Goal: Task Accomplishment & Management: Complete application form

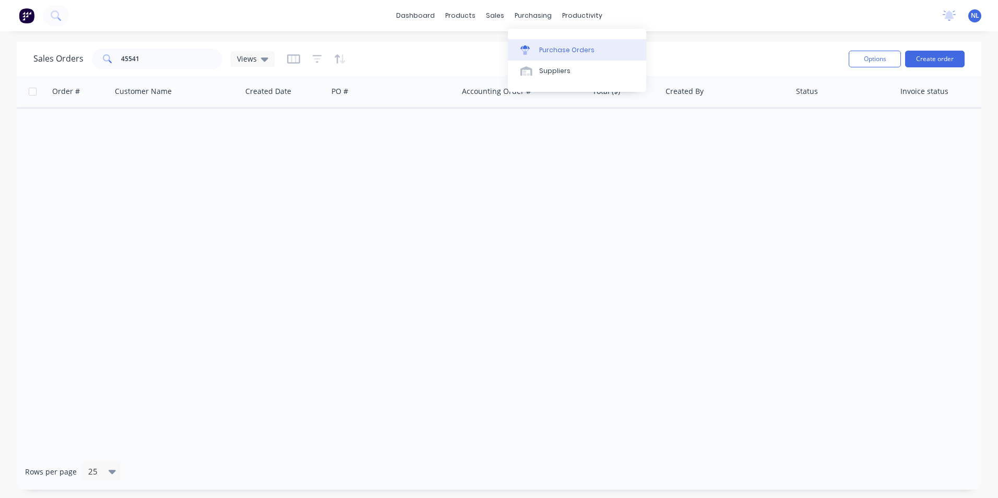
click at [551, 48] on div "Purchase Orders" at bounding box center [566, 49] width 55 height 9
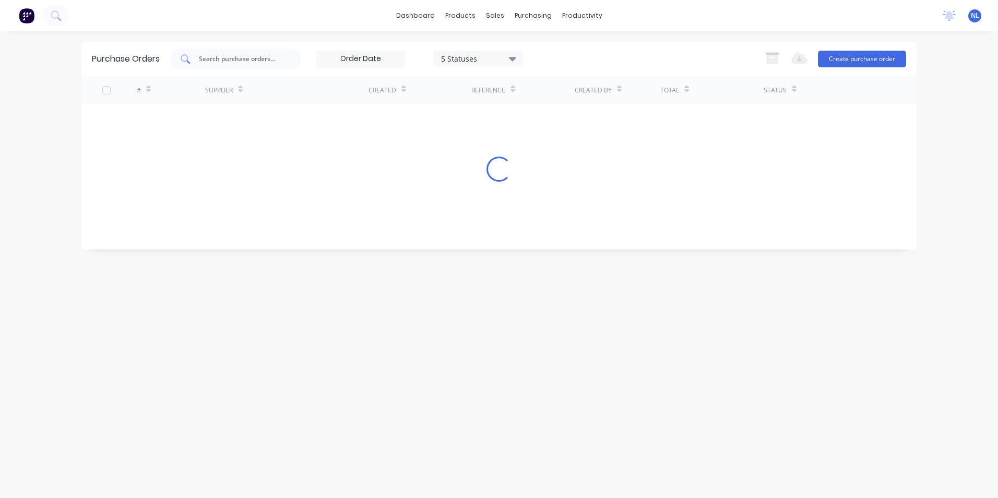
click at [276, 64] on input "text" at bounding box center [241, 59] width 87 height 10
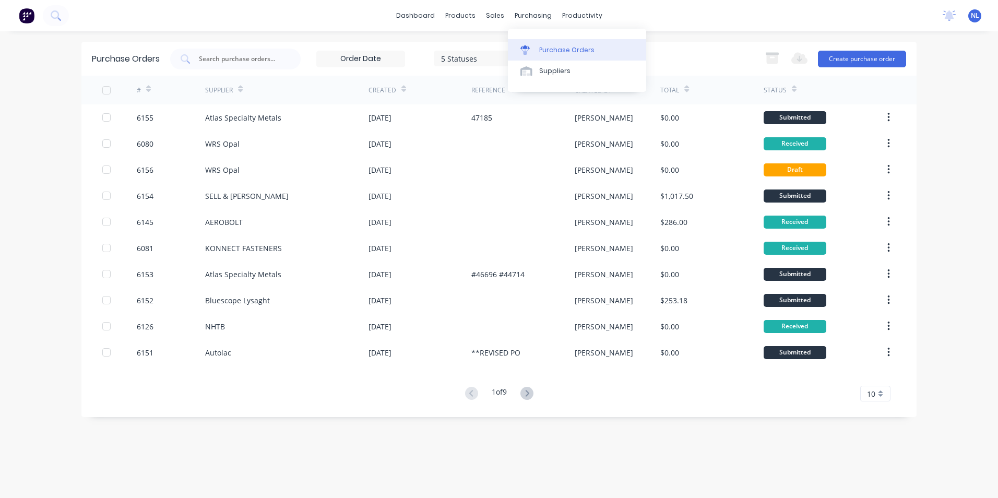
click at [541, 41] on link "Purchase Orders" at bounding box center [577, 49] width 138 height 21
click at [859, 60] on button "Create purchase order" at bounding box center [862, 59] width 88 height 17
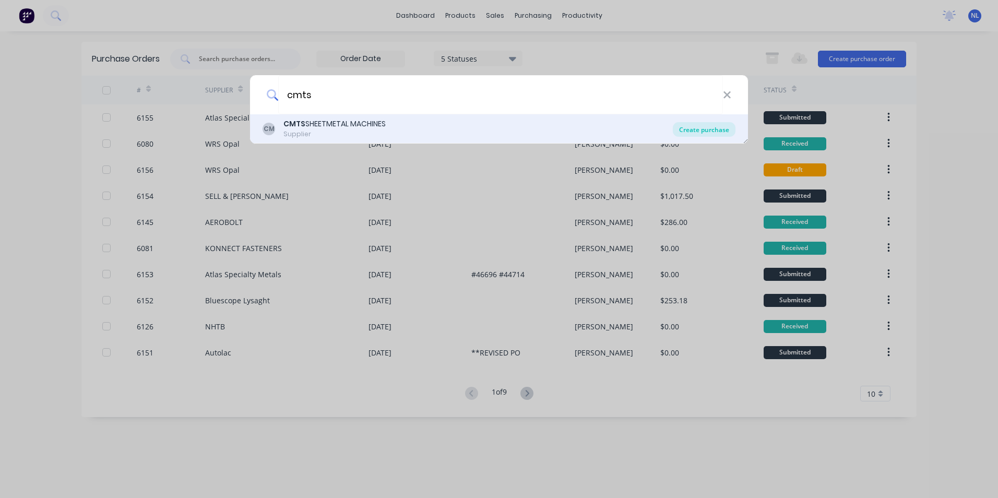
type input "cmts"
click at [684, 128] on div "Create purchase" at bounding box center [704, 129] width 63 height 15
